Goal: Information Seeking & Learning: Learn about a topic

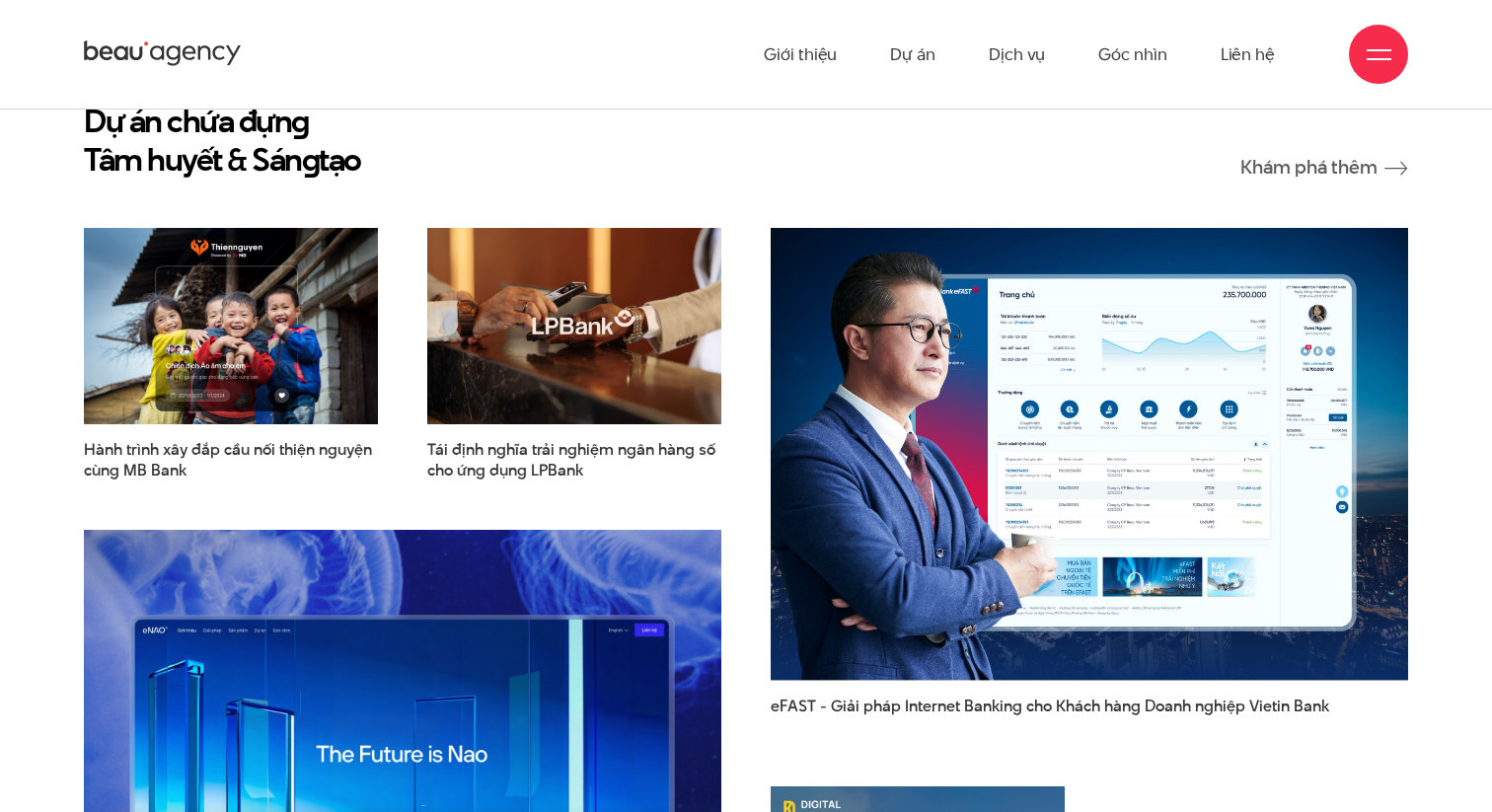
scroll to position [2386, 0]
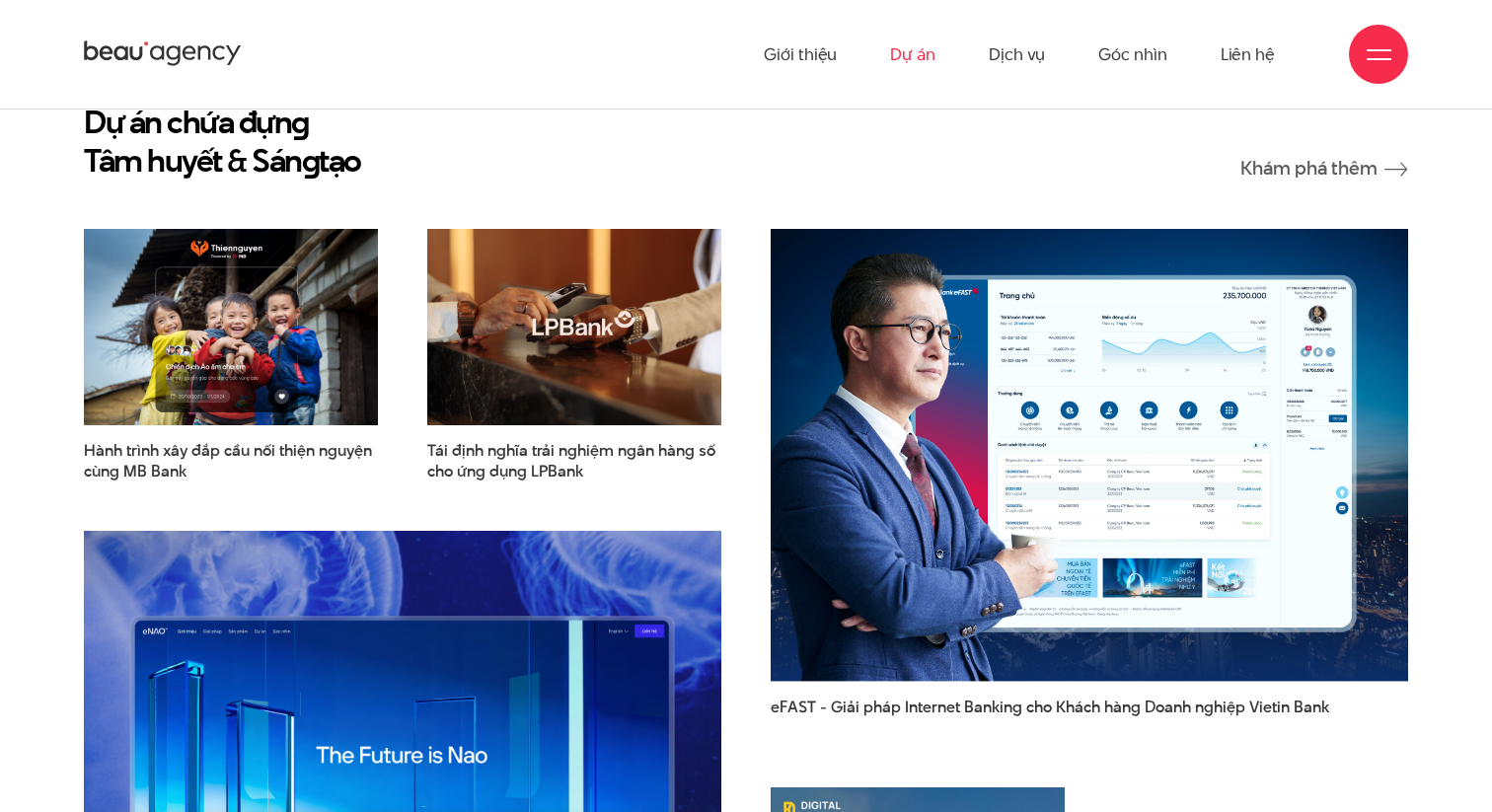
click at [914, 57] on link "Dự án" at bounding box center [912, 54] width 46 height 109
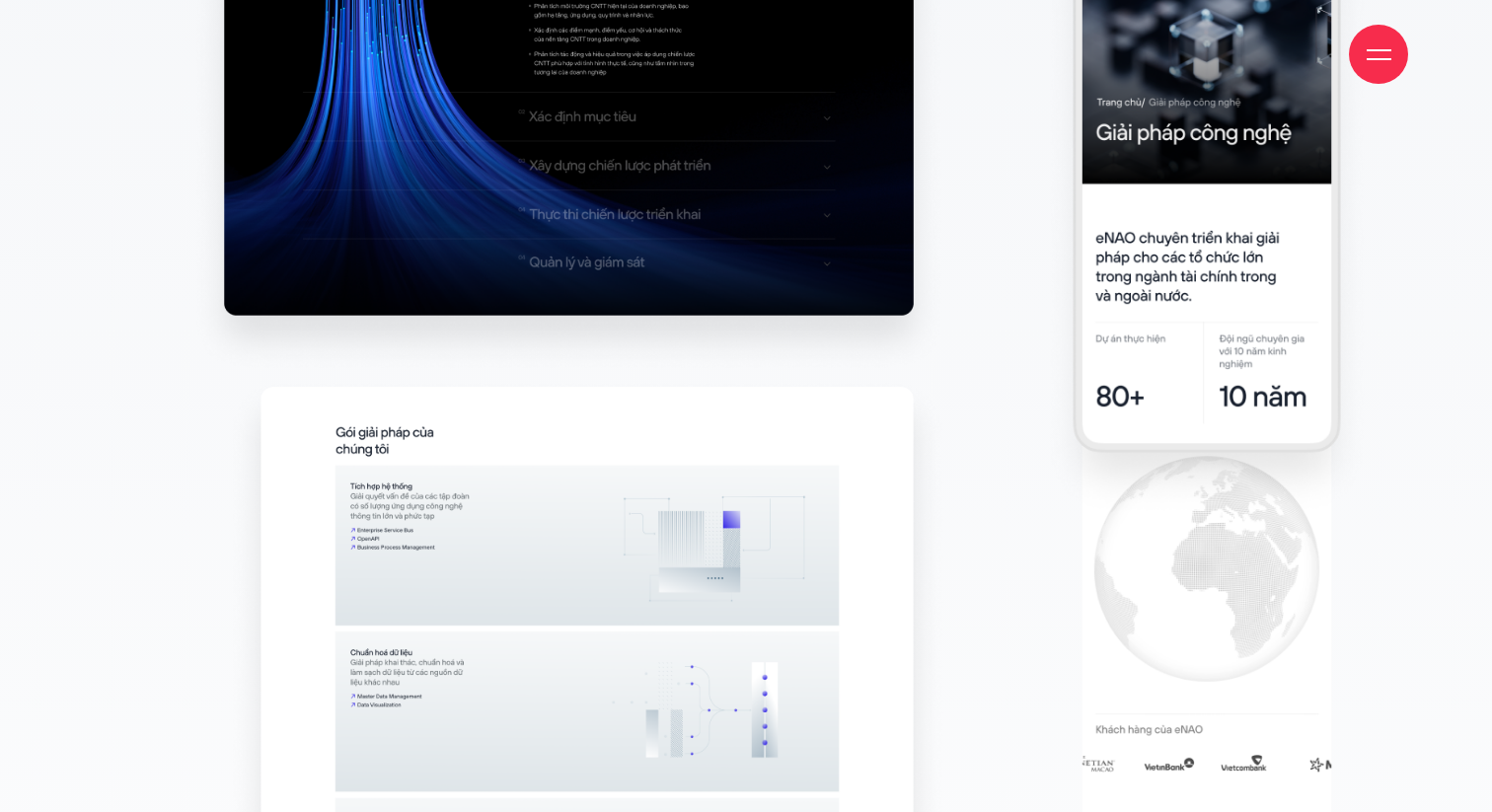
scroll to position [13304, 0]
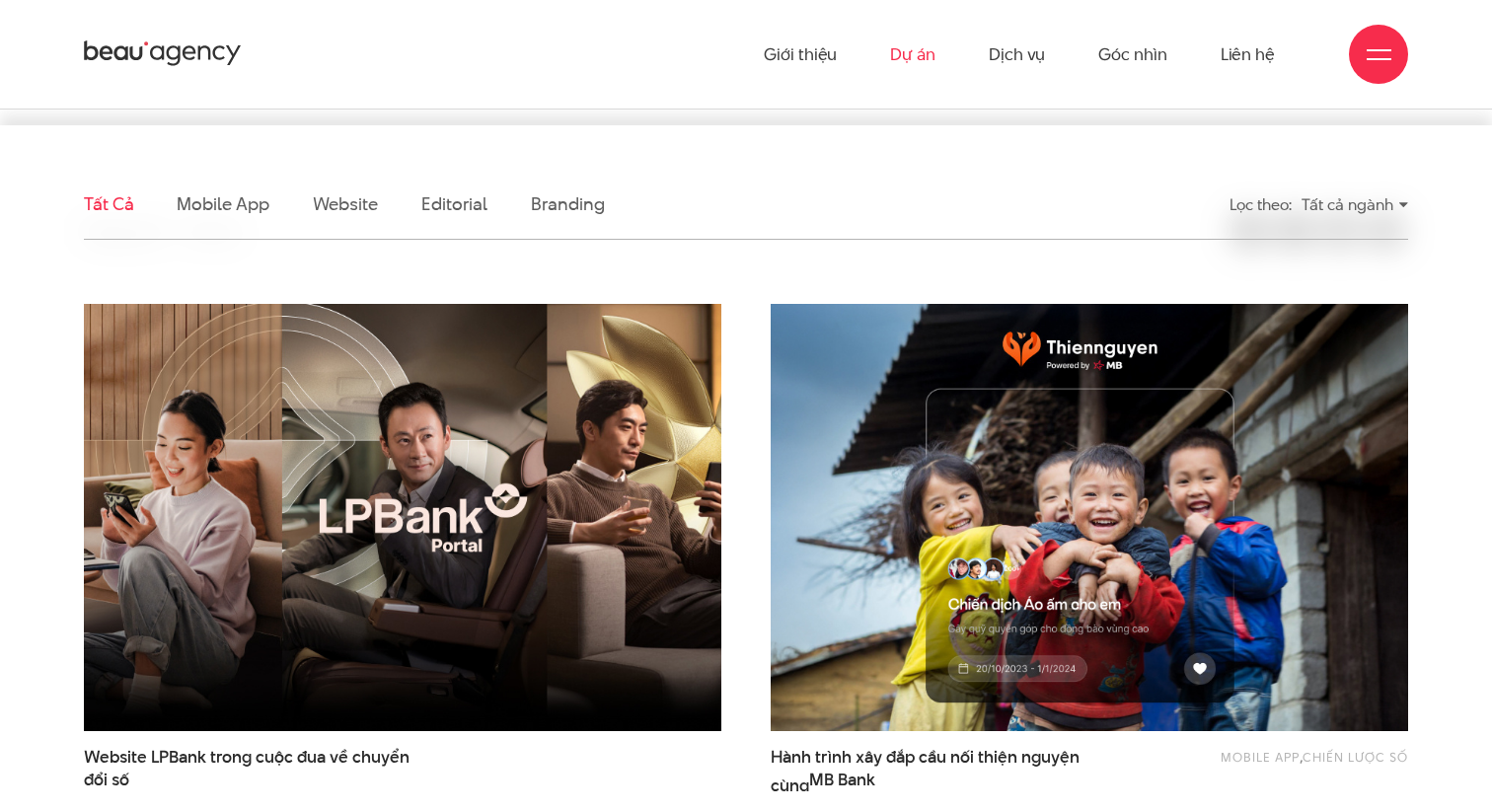
scroll to position [381, 0]
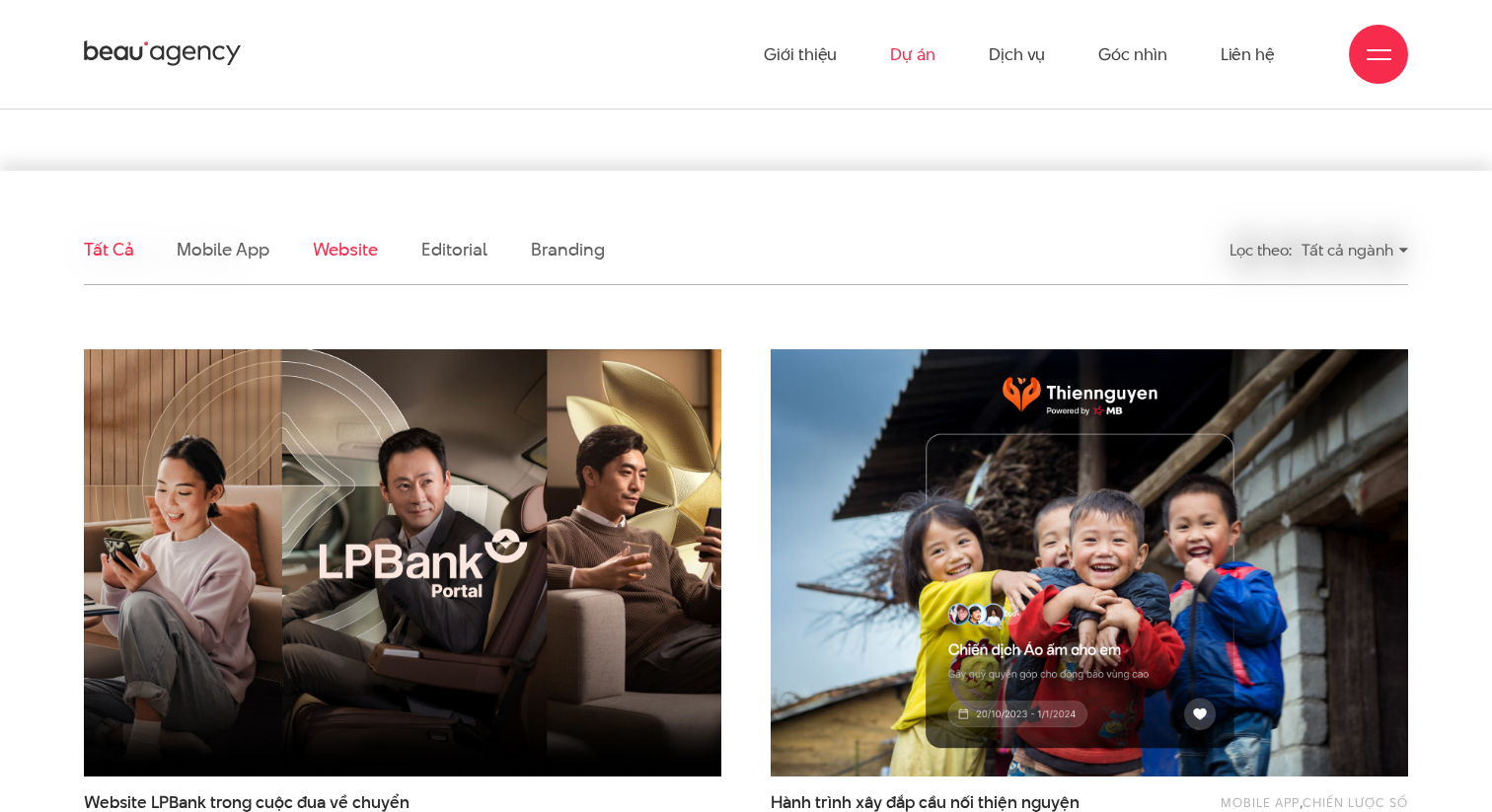
click at [346, 249] on link "Website" at bounding box center [346, 249] width 65 height 25
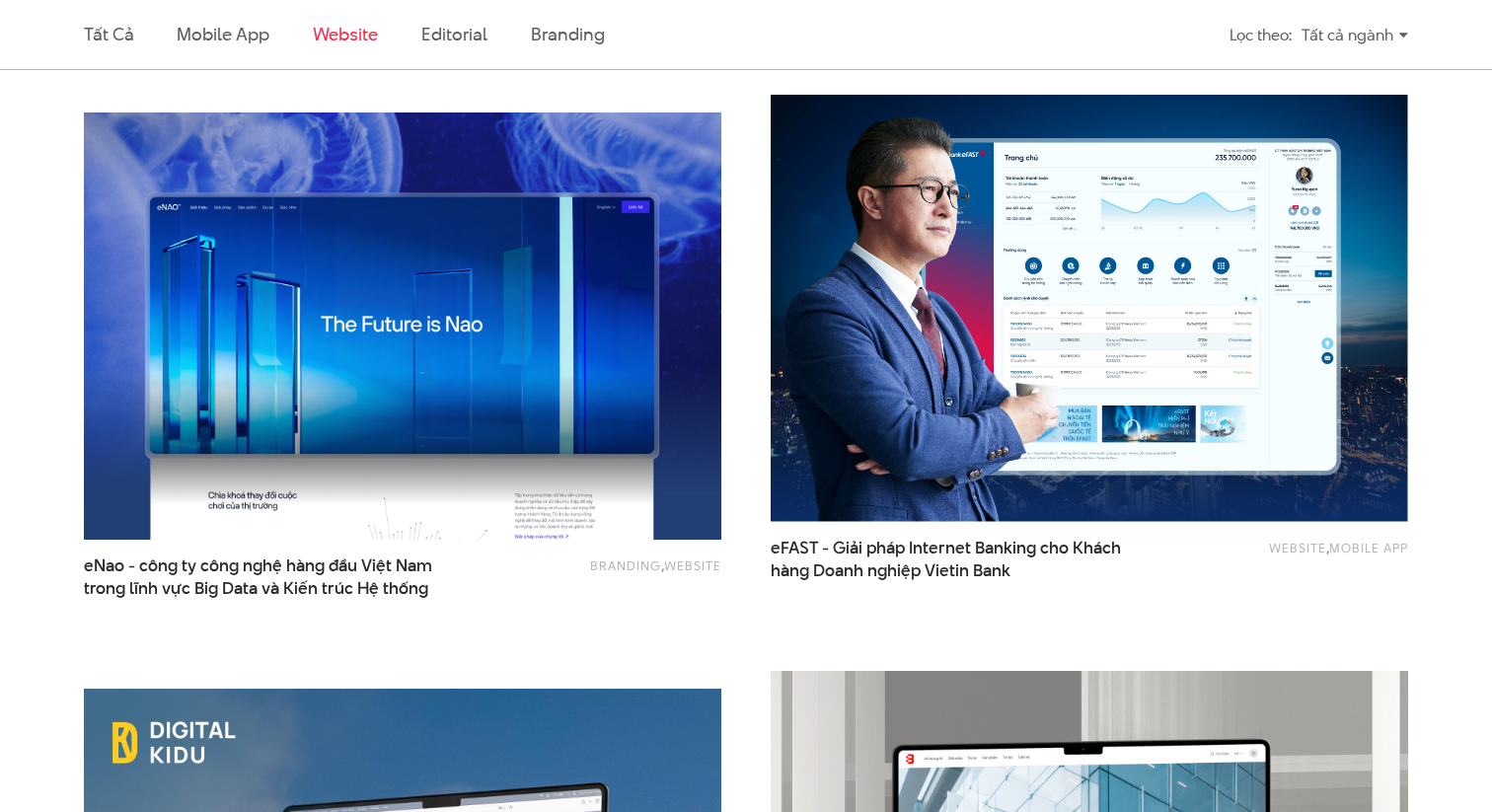
scroll to position [1323, 0]
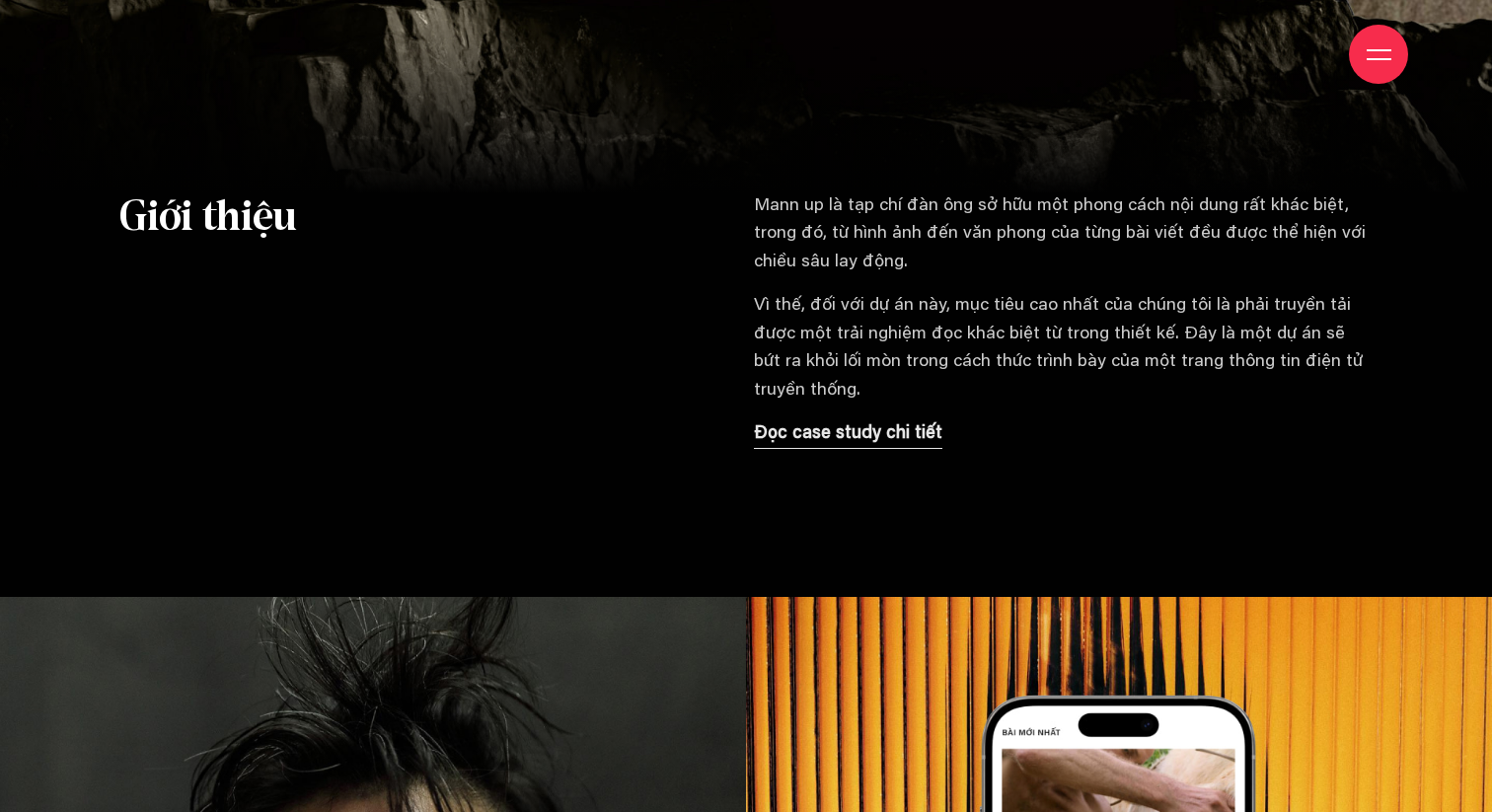
scroll to position [1490, 0]
click at [854, 427] on p "Đọc case study chi tiết" at bounding box center [848, 433] width 188 height 28
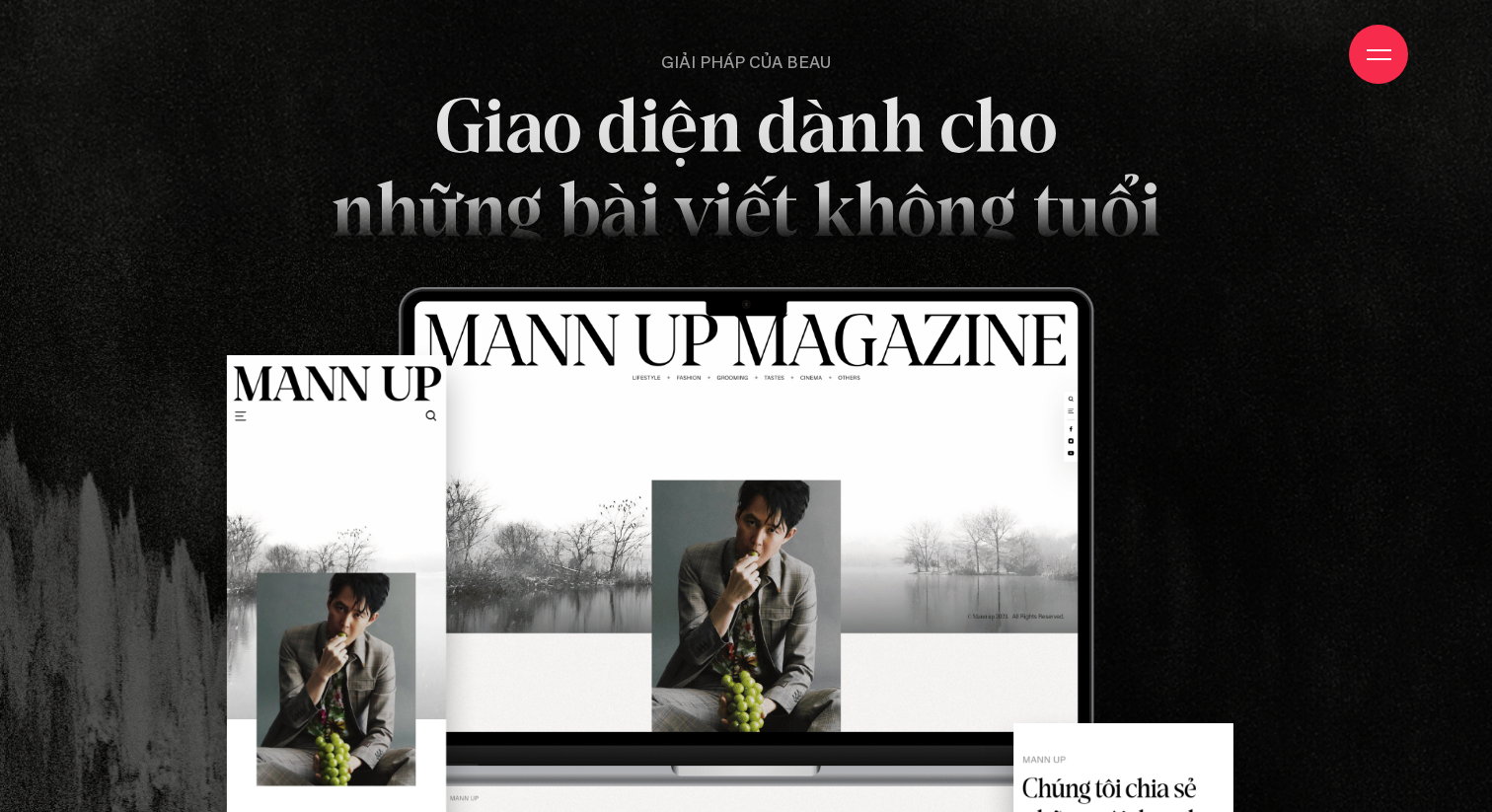
scroll to position [4958, 0]
